Goal: Find specific page/section: Find specific page/section

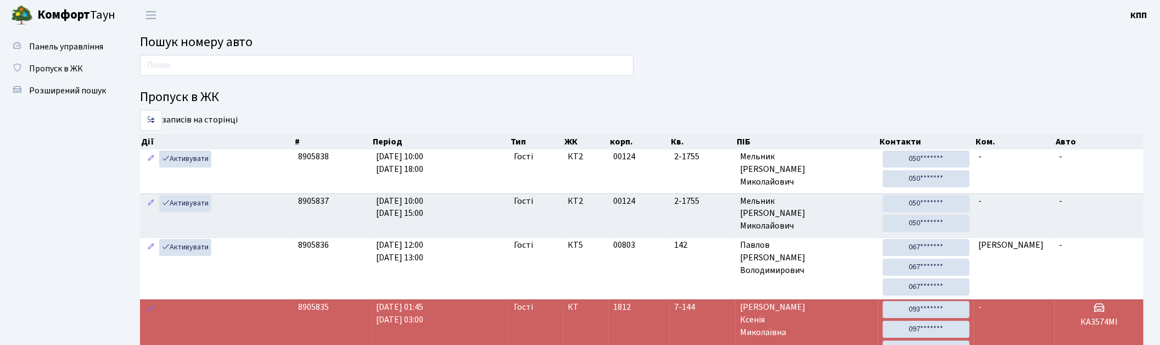
drag, startPoint x: 892, startPoint y: 54, endPoint x: 778, endPoint y: 39, distance: 114.6
click at [886, 52] on main "Пошук номеру авто Пропуск в ЖК 5 10 25 50 записів на сторінці Дії # Період Тип …" at bounding box center [642, 305] width 1036 height 551
